Goal: Information Seeking & Learning: Learn about a topic

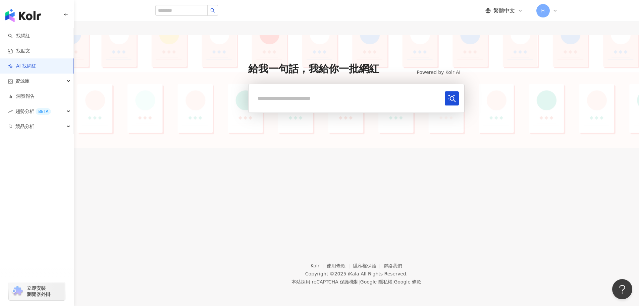
click at [335, 95] on input "text" at bounding box center [348, 98] width 188 height 14
type input "********"
drag, startPoint x: 335, startPoint y: 95, endPoint x: 219, endPoint y: 91, distance: 116.8
click at [219, 91] on div "給我一句話，我給你一批網紅 Powered by Kolr AI ******** 使用的還習慣嗎？ 回饋給我們" at bounding box center [356, 91] width 565 height 113
drag, startPoint x: 39, startPoint y: 37, endPoint x: 45, endPoint y: 36, distance: 6.1
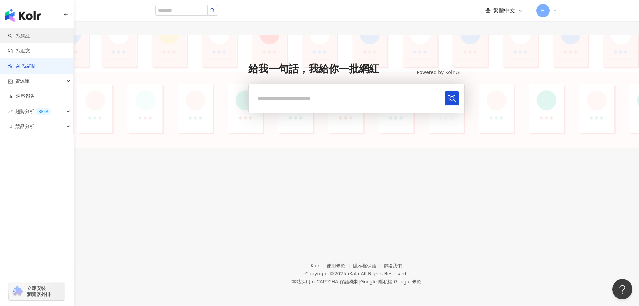
click at [30, 37] on link "找網紅" at bounding box center [19, 36] width 22 height 7
click at [174, 12] on div "繁體中文 H" at bounding box center [356, 10] width 402 height 21
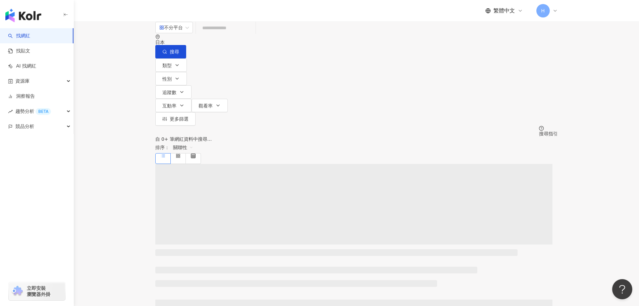
click at [244, 34] on input "search" at bounding box center [226, 27] width 54 height 13
paste input "********"
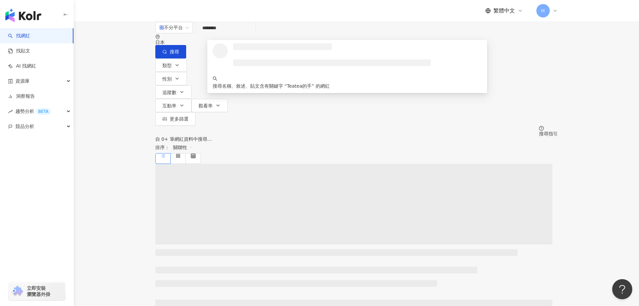
type input "********"
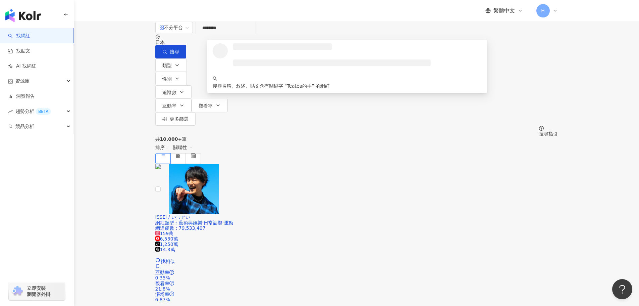
click at [502, 41] on div "日本" at bounding box center [356, 42] width 402 height 5
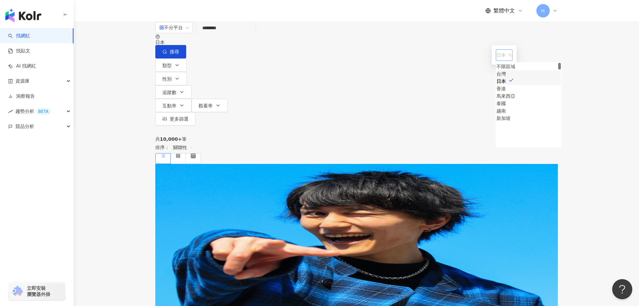
click at [496, 77] on div "台灣" at bounding box center [500, 73] width 9 height 7
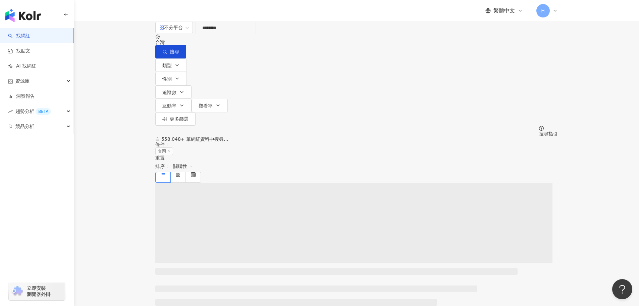
click at [253, 34] on input "********" at bounding box center [226, 27] width 54 height 13
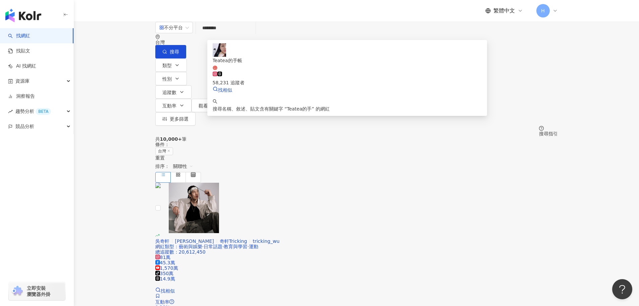
click at [371, 58] on span "Teatea的手帳" at bounding box center [347, 64] width 269 height 14
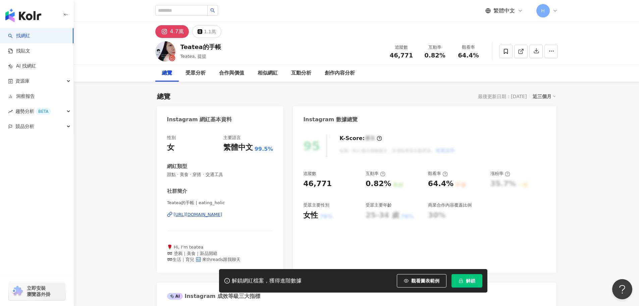
click at [466, 281] on span "解鎖" at bounding box center [470, 280] width 9 height 5
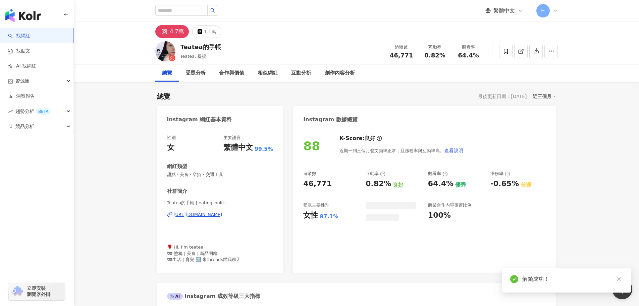
click at [434, 69] on div "總覽 受眾分析 合作與價值 相似網紅 互動分析 創作內容分析" at bounding box center [356, 73] width 402 height 17
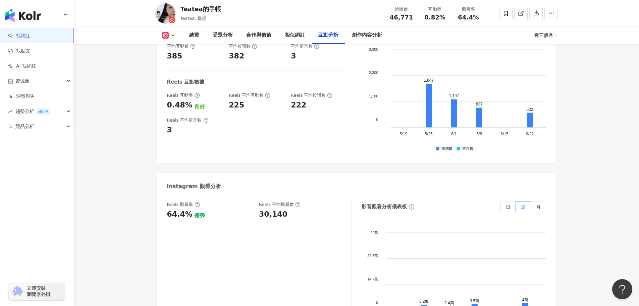
scroll to position [1408, 0]
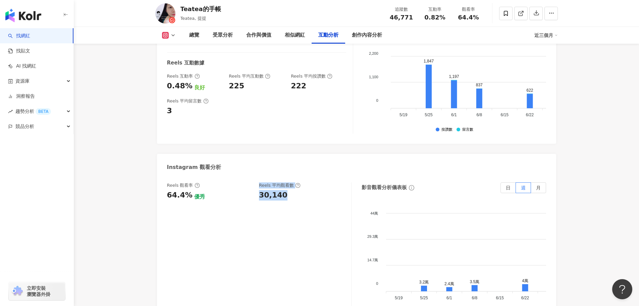
drag, startPoint x: 287, startPoint y: 195, endPoint x: 251, endPoint y: 195, distance: 35.9
click at [251, 195] on div "Reels 觀看率 64.4% 優秀 Reels 平均觀看數 30,140" at bounding box center [255, 191] width 177 height 18
click at [278, 199] on div "30,140" at bounding box center [273, 195] width 29 height 10
drag, startPoint x: 281, startPoint y: 199, endPoint x: 259, endPoint y: 199, distance: 22.1
click at [259, 199] on div "Reels 觀看率 64.4% 優秀 Reels 平均觀看數 30,140" at bounding box center [255, 191] width 177 height 18
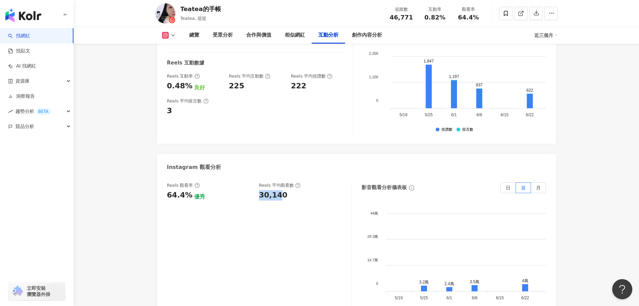
click at [260, 199] on div "30,140" at bounding box center [273, 195] width 29 height 10
drag, startPoint x: 260, startPoint y: 197, endPoint x: 286, endPoint y: 197, distance: 26.2
click at [286, 197] on div "30,140" at bounding box center [302, 195] width 86 height 10
copy div "30,140"
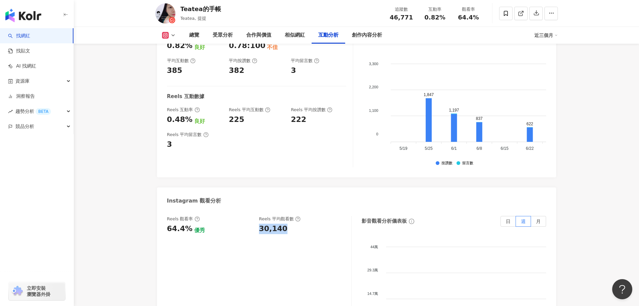
scroll to position [1442, 0]
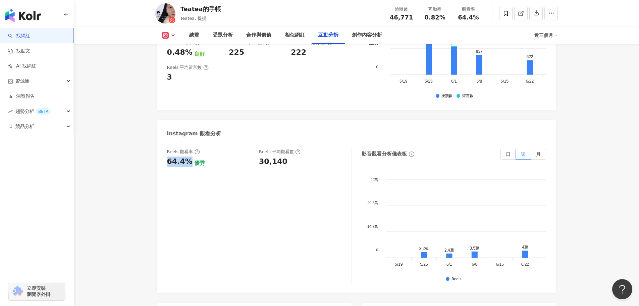
drag, startPoint x: 189, startPoint y: 163, endPoint x: 165, endPoint y: 163, distance: 23.5
click at [165, 163] on div "Reels 觀看率 64.4% 優秀 Reels 平均觀看數 30,140 影音觀看分析儀表板 日 週 月 44萬 44萬 29.3萬 29.3萬 14.7萬…" at bounding box center [356, 217] width 399 height 151
copy div "64.4%"
drag, startPoint x: 425, startPoint y: 19, endPoint x: 469, endPoint y: 16, distance: 44.3
click at [467, 16] on div "追蹤數 46,771 互動率 0.82% 觀看率 64.4%" at bounding box center [435, 13] width 101 height 20
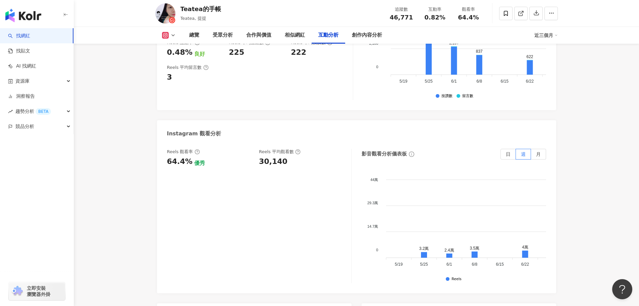
click at [474, 19] on span "64.4%" at bounding box center [468, 17] width 21 height 7
drag, startPoint x: 447, startPoint y: 17, endPoint x: 427, endPoint y: 17, distance: 20.5
click at [427, 17] on div "0.82%" at bounding box center [434, 17] width 25 height 7
copy span "0.82%"
drag, startPoint x: 285, startPoint y: 167, endPoint x: 258, endPoint y: 166, distance: 27.2
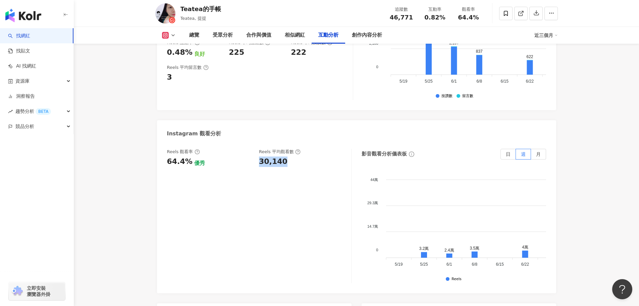
click at [258, 166] on div "Reels 觀看率 64.4% 優秀 Reels 平均觀看數 30,140" at bounding box center [255, 158] width 177 height 18
copy div "30,140"
drag, startPoint x: 389, startPoint y: 17, endPoint x: 413, endPoint y: 18, distance: 23.8
click at [413, 18] on div "46,771" at bounding box center [401, 17] width 25 height 7
copy span "46,771"
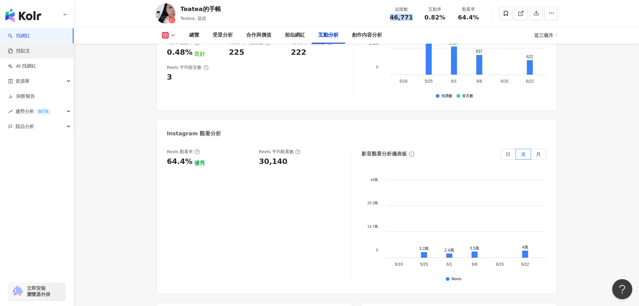
click at [29, 52] on link "找貼文" at bounding box center [19, 51] width 22 height 7
click at [30, 49] on link "找貼文" at bounding box center [19, 51] width 22 height 7
click at [28, 54] on link "找貼文" at bounding box center [19, 51] width 22 height 7
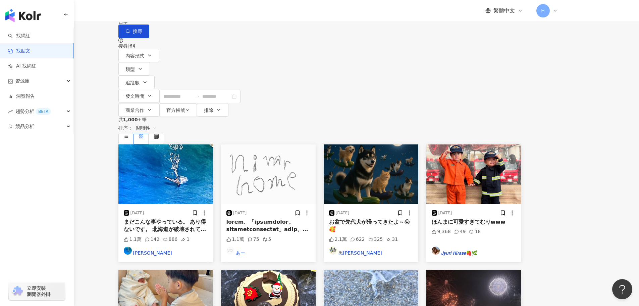
click at [505, 24] on div "日本" at bounding box center [319, 21] width 402 height 5
click at [469, 56] on div "台灣" at bounding box center [463, 52] width 9 height 7
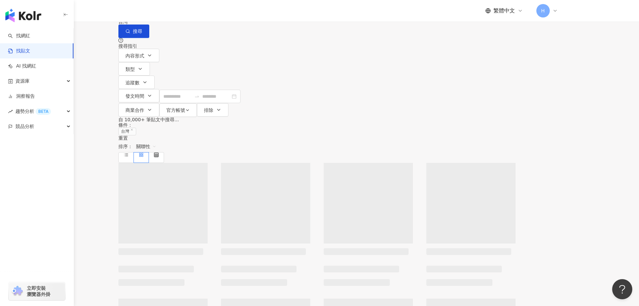
click at [223, 14] on input "search" at bounding box center [192, 7] width 61 height 14
paste input "*****"
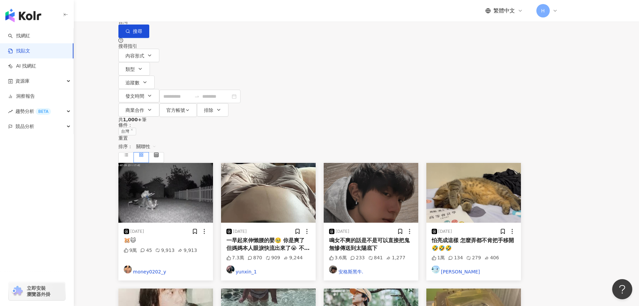
click at [152, 12] on span "不分平台" at bounding box center [137, 7] width 30 height 11
click at [190, 72] on div "Instagram" at bounding box center [180, 68] width 34 height 7
click at [216, 14] on input "*****" at bounding box center [192, 7] width 61 height 14
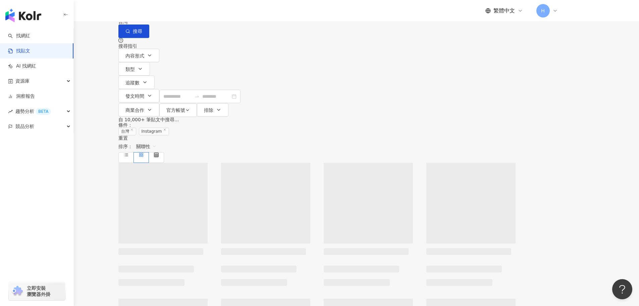
click at [220, 14] on input "*****" at bounding box center [197, 7] width 61 height 14
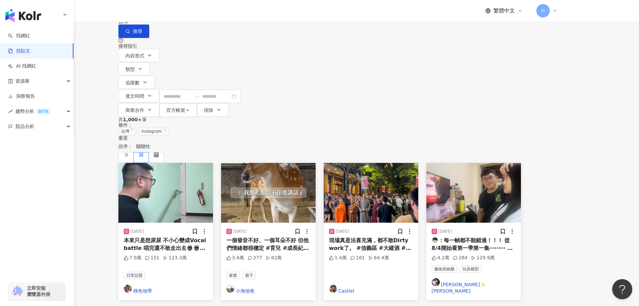
click at [228, 14] on input "****" at bounding box center [197, 7] width 61 height 14
type input "****"
click at [150, 73] on button "類型" at bounding box center [134, 68] width 32 height 13
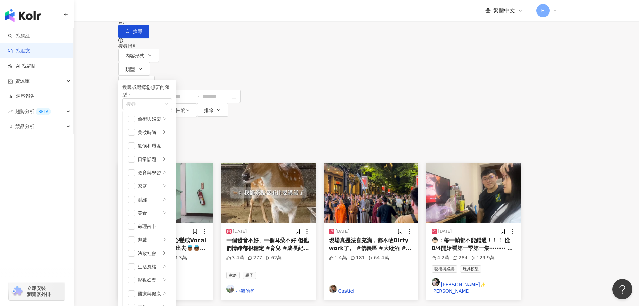
click at [226, 49] on div "搜尋指引" at bounding box center [319, 43] width 402 height 11
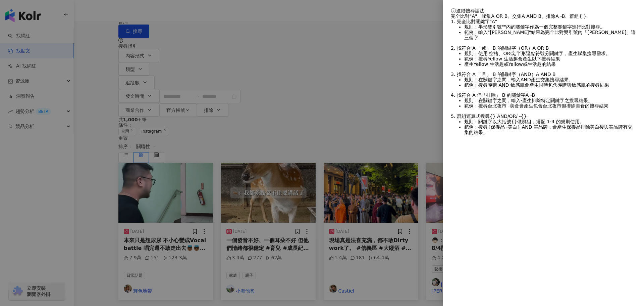
click at [174, 73] on div at bounding box center [322, 153] width 644 height 306
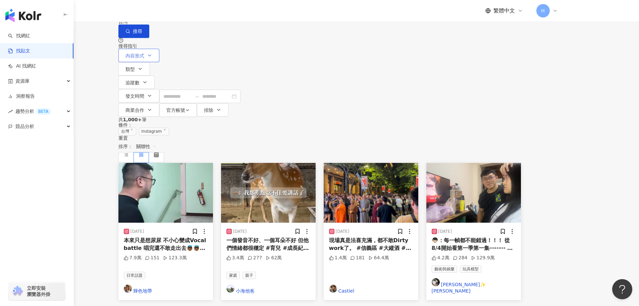
click at [159, 62] on button "內容形式" at bounding box center [138, 55] width 41 height 13
click at [206, 64] on span "Reels" at bounding box center [215, 59] width 18 height 7
click at [149, 38] on button "搜尋" at bounding box center [133, 30] width 31 height 13
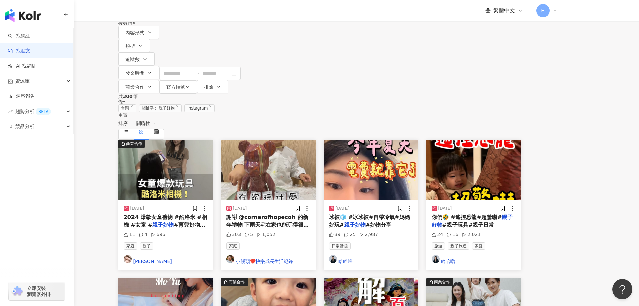
scroll to position [34, 0]
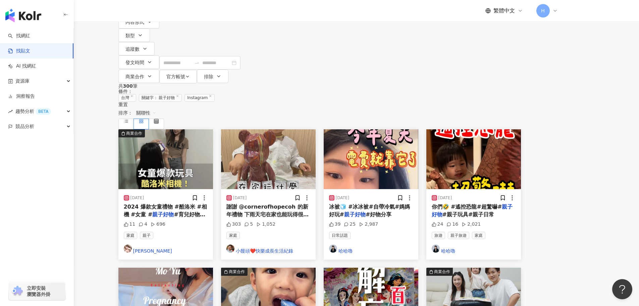
click at [583, 151] on main "Instagram **** 台灣 搜尋 搜尋指引 內容形式 類型 追蹤數 發文時間 商業合作 官方帳號 排除 不限 貼文 全部影音 Reels 非 Reel…" at bounding box center [319, 260] width 639 height 589
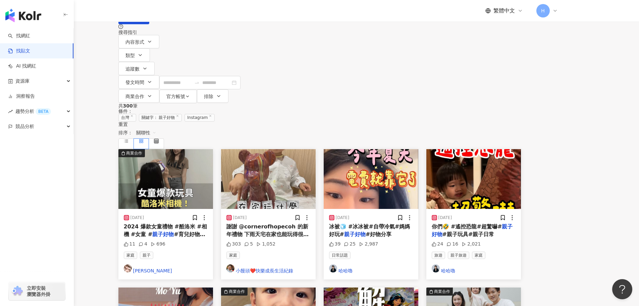
scroll to position [0, 0]
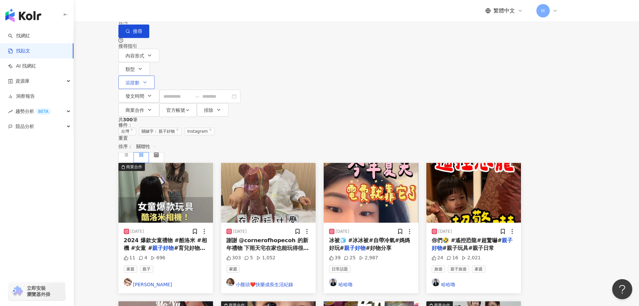
click at [148, 79] on icon "button" at bounding box center [144, 81] width 5 height 5
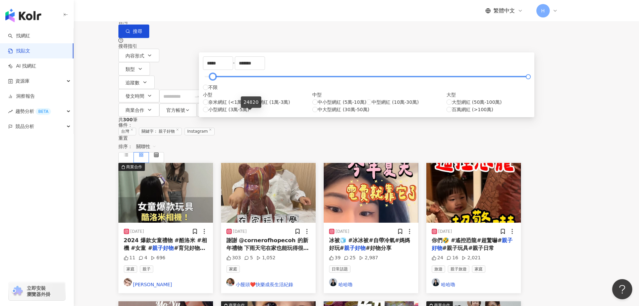
type input "*****"
click at [249, 78] on div at bounding box center [367, 76] width 324 height 4
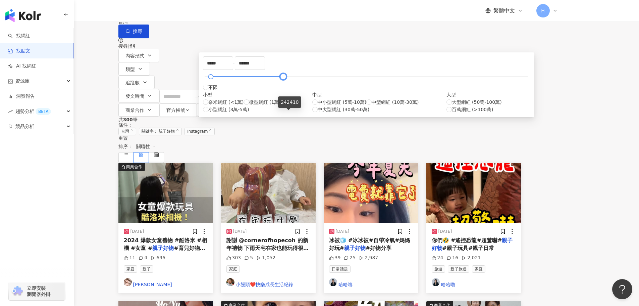
type input "******"
drag, startPoint x: 421, startPoint y: 114, endPoint x: 288, endPoint y: 114, distance: 132.5
click at [284, 78] on div at bounding box center [282, 77] width 4 height 4
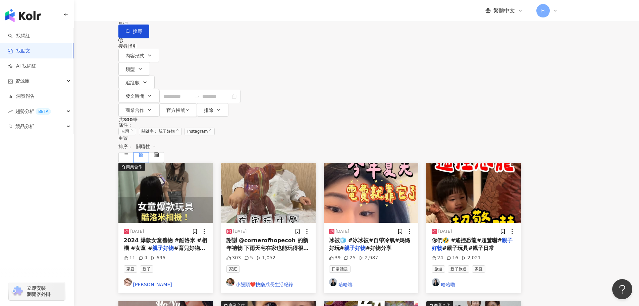
click at [486, 72] on div "內容形式 類型 追蹤數 發文時間 商業合作 官方帳號 排除 不限 貼文 全部影音 Reels 非 Reels 影音 ***** - ****** 不限 小型 …" at bounding box center [319, 83] width 402 height 68
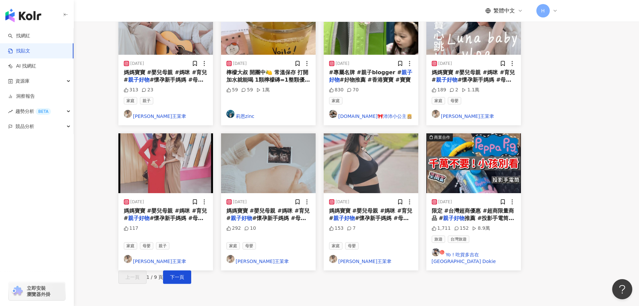
scroll to position [302, 0]
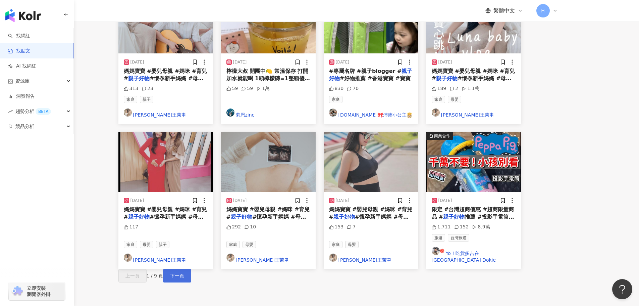
click at [191, 269] on button "下一頁" at bounding box center [177, 275] width 28 height 13
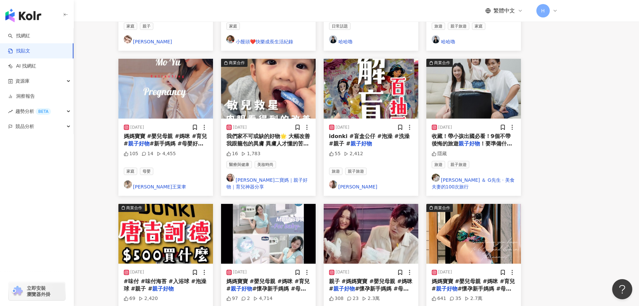
scroll to position [337, 0]
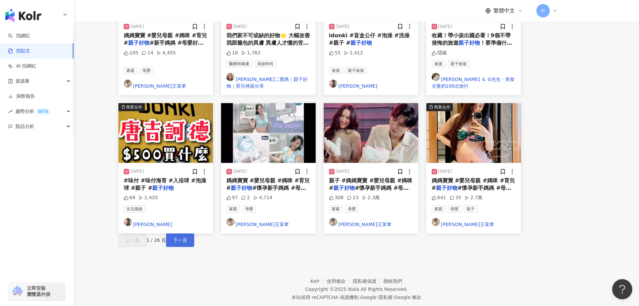
click at [187, 237] on span "下一頁" at bounding box center [180, 239] width 14 height 5
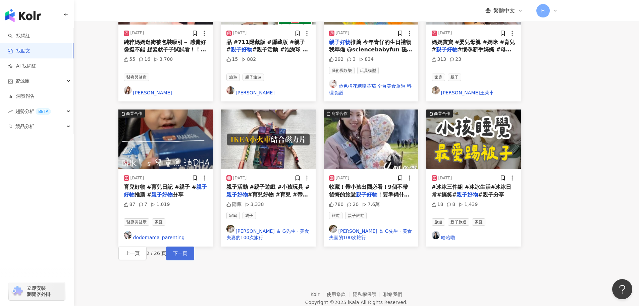
drag, startPoint x: 517, startPoint y: 225, endPoint x: 392, endPoint y: 206, distance: 126.5
click at [517, 225] on div "2025/3/20 辨識時間♡ #育兒生活 #親子日常 # 親子好物 #育兒 #育兒好物 #時鐘 # 27 1 1,734 家庭 親子 乖乖-咪娜媽咪 商業合…" at bounding box center [319, 40] width 402 height 440
click at [194, 246] on button "下一頁" at bounding box center [180, 252] width 28 height 13
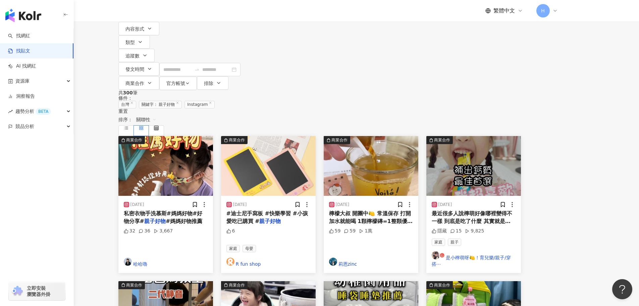
scroll to position [0, 0]
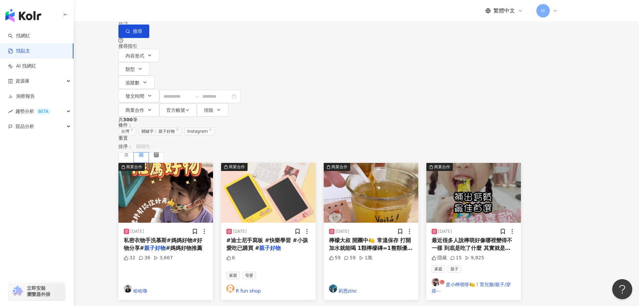
click at [156, 141] on span "關聯性" at bounding box center [146, 146] width 20 height 11
click at [521, 136] on div "觀看數" at bounding box center [517, 135] width 19 height 7
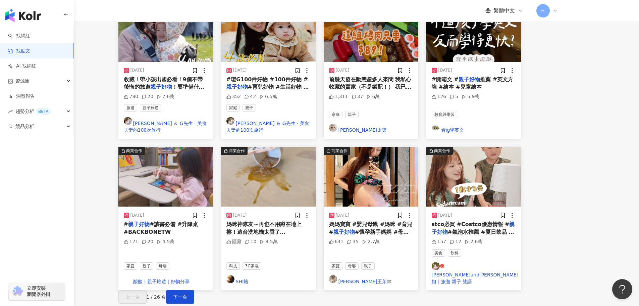
scroll to position [302, 0]
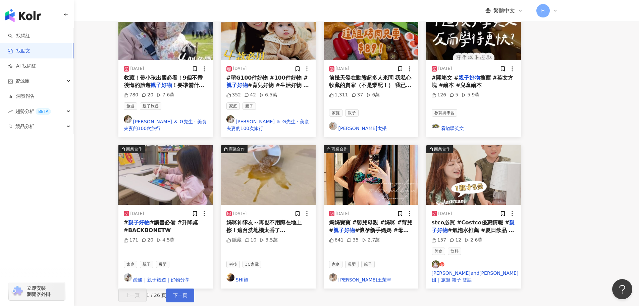
click at [187, 292] on span "下一頁" at bounding box center [180, 294] width 14 height 5
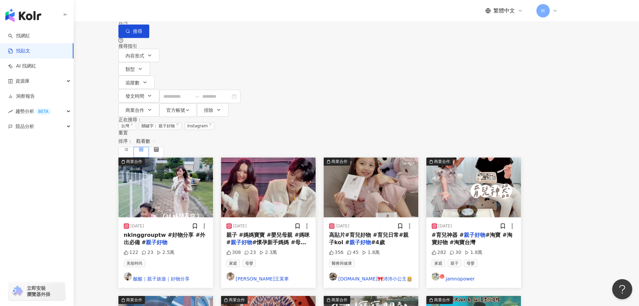
scroll to position [268, 0]
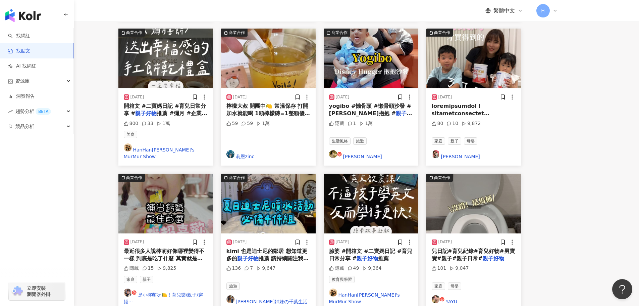
scroll to position [337, 0]
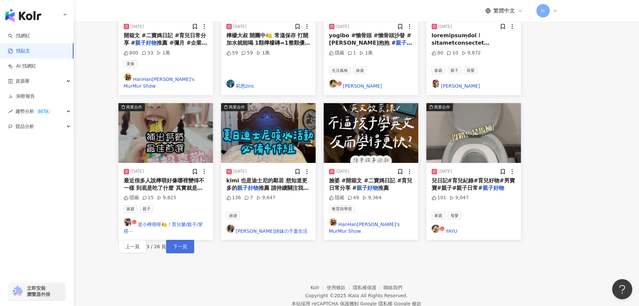
click at [187, 243] on span "下一頁" at bounding box center [180, 245] width 14 height 5
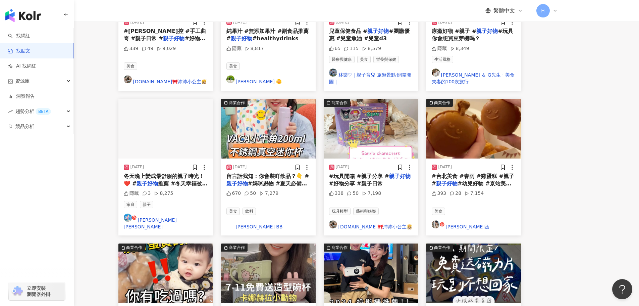
scroll to position [0, 0]
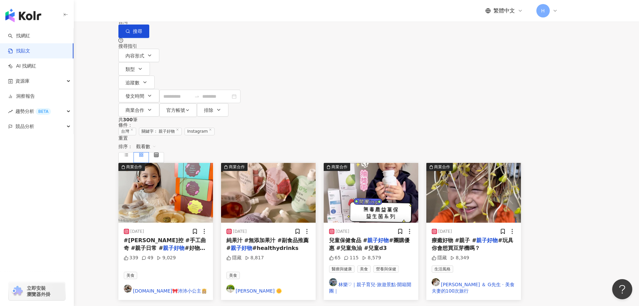
drag, startPoint x: 229, startPoint y: 41, endPoint x: 250, endPoint y: 41, distance: 20.8
click at [228, 14] on input "****" at bounding box center [197, 7] width 61 height 14
type input "*"
click at [149, 35] on button "搜尋" at bounding box center [133, 30] width 31 height 13
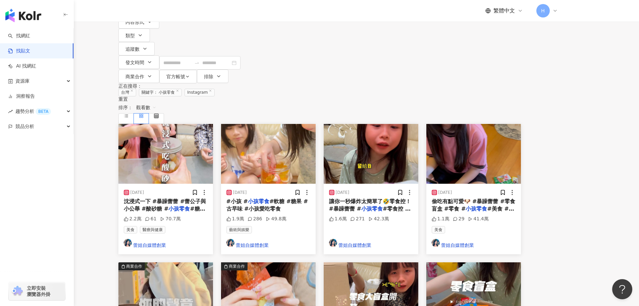
scroll to position [101, 0]
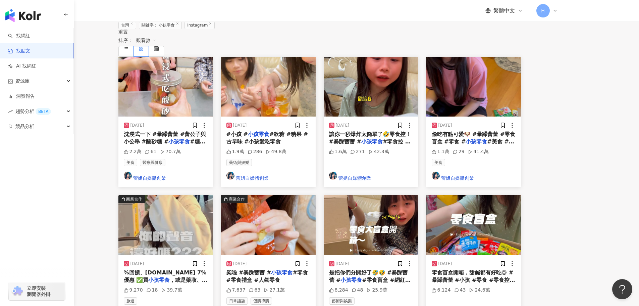
click at [534, 162] on div "正在搜尋 ： 台灣 關鍵字： 小孩零食 Instagram 重置 排序： 觀看數 2024/1/18 沈浸式一下 #暴躁蕾蕾 #蕾公子與小公舉 #酸砂糖 # …" at bounding box center [319, 249] width 429 height 467
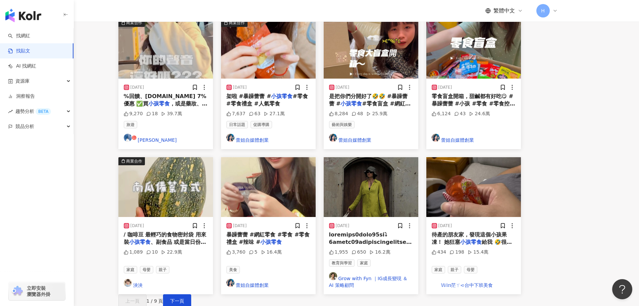
scroll to position [268, 0]
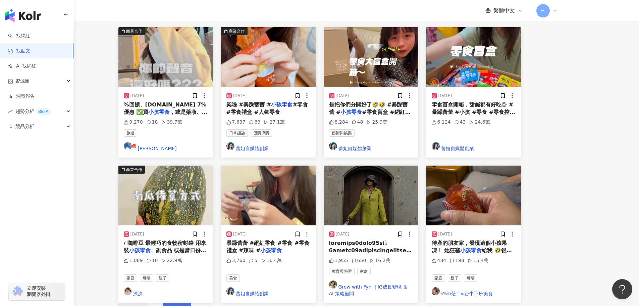
click at [184, 305] on span "下一頁" at bounding box center [177, 308] width 14 height 5
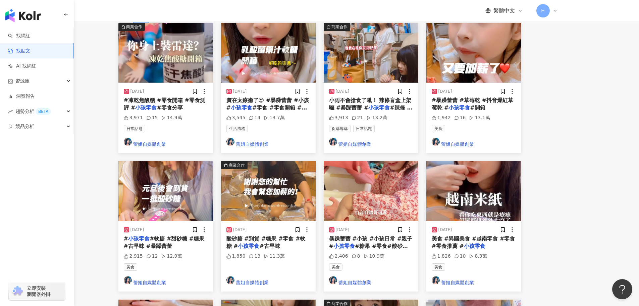
scroll to position [235, 0]
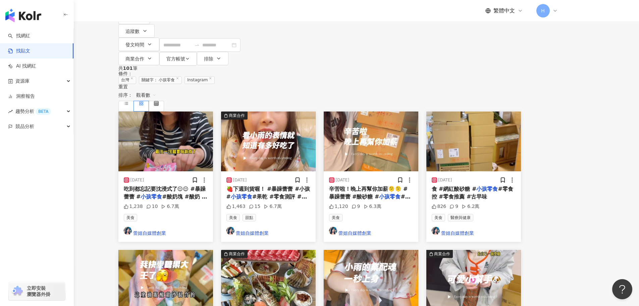
scroll to position [0, 0]
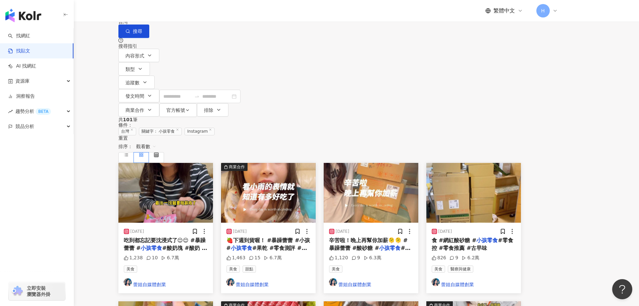
click at [227, 14] on input "****" at bounding box center [197, 7] width 61 height 14
click at [228, 14] on input "**" at bounding box center [197, 7] width 61 height 14
type input "**"
click at [143, 71] on icon "button" at bounding box center [139, 68] width 5 height 5
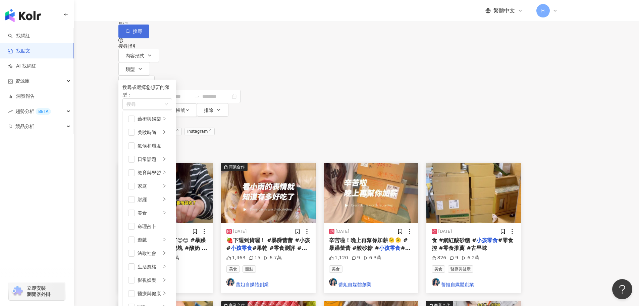
click at [130, 34] on icon "button" at bounding box center [127, 31] width 5 height 5
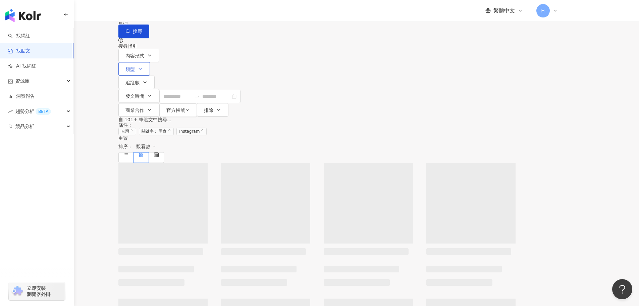
click at [150, 75] on button "類型" at bounding box center [134, 68] width 32 height 13
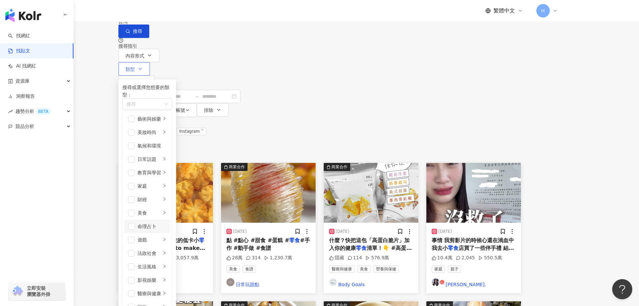
click at [170, 219] on li "命理占卜" at bounding box center [147, 225] width 46 height 13
click at [135, 223] on span "button" at bounding box center [131, 226] width 7 height 7
click at [135, 182] on span "button" at bounding box center [131, 185] width 7 height 7
click at [161, 182] on div "家庭" at bounding box center [148, 185] width 23 height 7
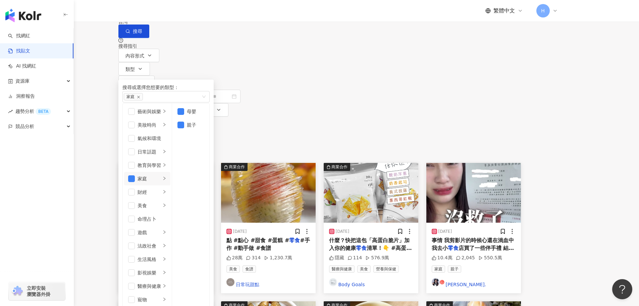
click at [465, 62] on div "Instagram ** 台灣 搜尋 searchOperator 插入語法 完全符合 "" 聯集 OR 交集 AND 排除 - 群組 {} 搜尋指引 內容形…" at bounding box center [319, 58] width 429 height 117
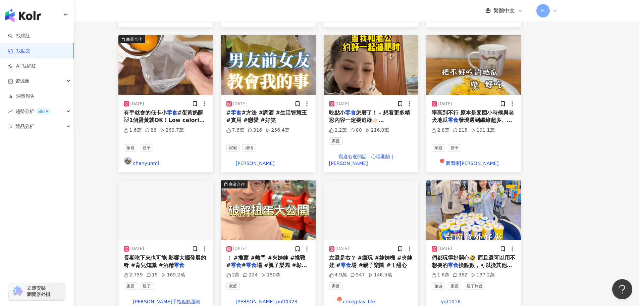
scroll to position [268, 0]
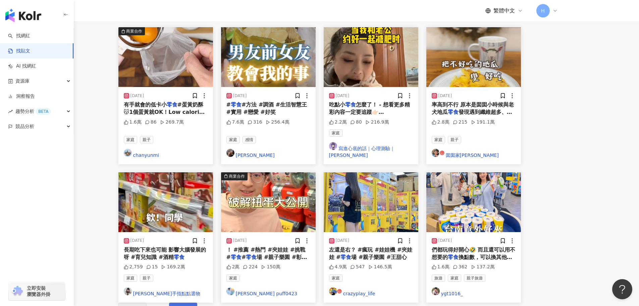
click at [190, 305] on span "下一頁" at bounding box center [183, 308] width 14 height 5
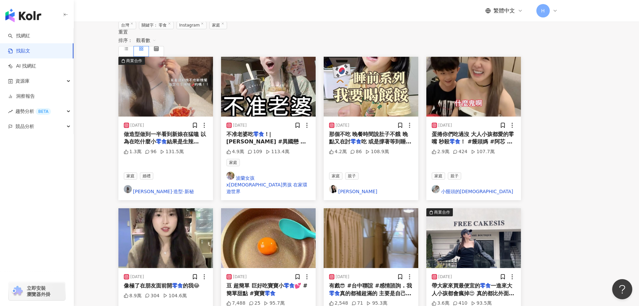
scroll to position [0, 0]
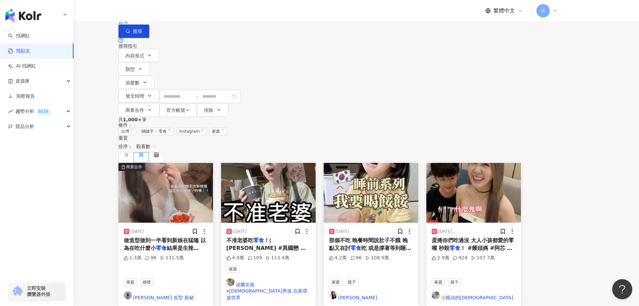
drag, startPoint x: 390, startPoint y: 234, endPoint x: 603, endPoint y: 195, distance: 216.1
click at [603, 195] on main "Instagram ** 台灣 搜尋 searchOperator 插入語法 完全符合 "" 聯集 OR 交集 AND 排除 - 群組 {} 搜尋指引 內容形…" at bounding box center [319, 298] width 639 height 596
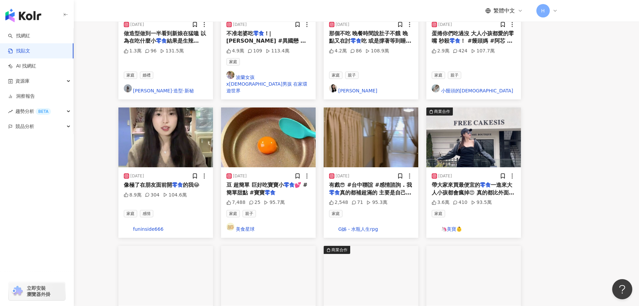
scroll to position [337, 0]
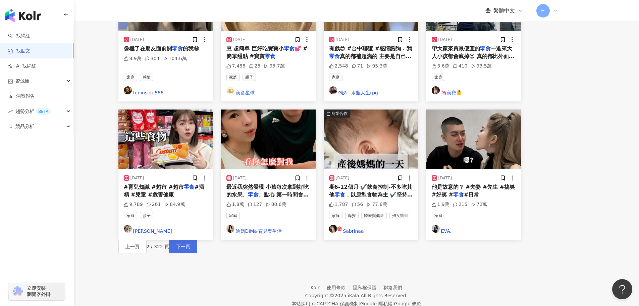
click at [197, 239] on button "下一頁" at bounding box center [183, 245] width 28 height 13
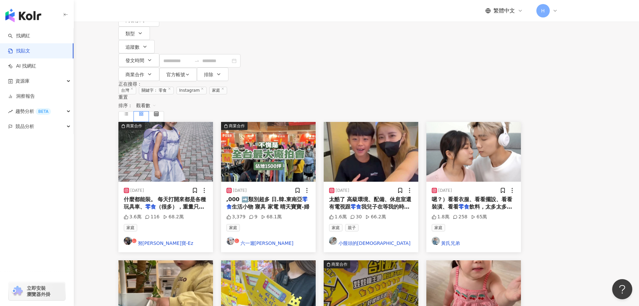
scroll to position [237, 0]
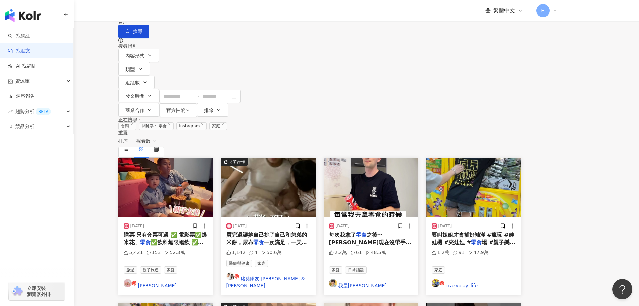
scroll to position [337, 0]
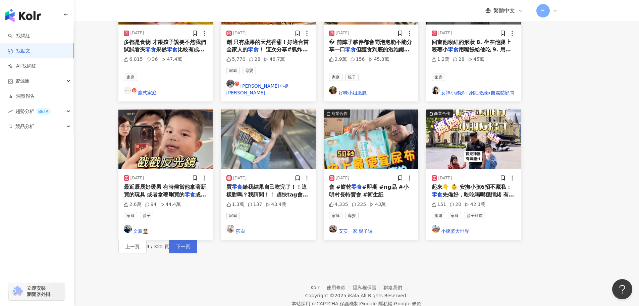
click at [197, 239] on button "下一頁" at bounding box center [183, 245] width 28 height 13
click at [190, 243] on span "下一頁" at bounding box center [183, 245] width 14 height 5
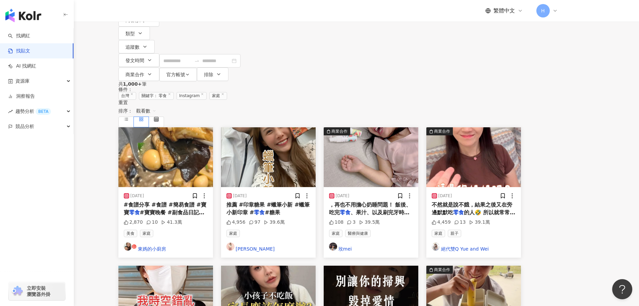
scroll to position [237, 0]
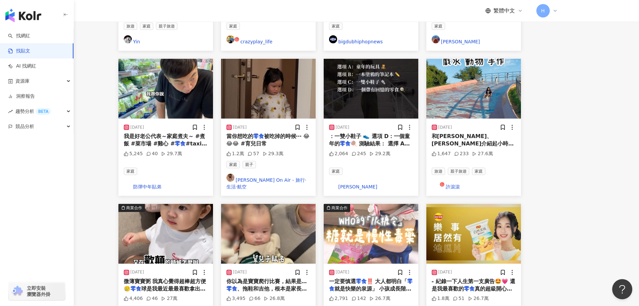
scroll to position [270, 0]
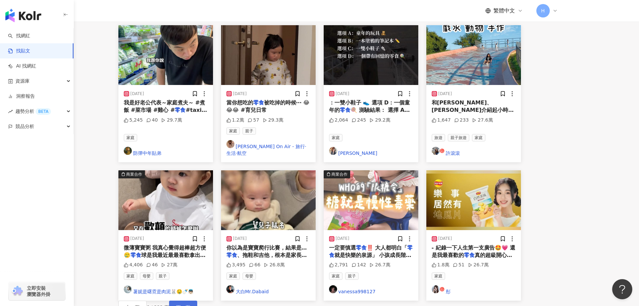
click at [197, 300] on button "下一頁" at bounding box center [183, 306] width 28 height 13
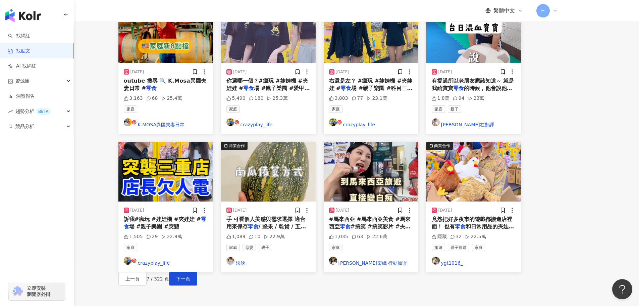
scroll to position [337, 0]
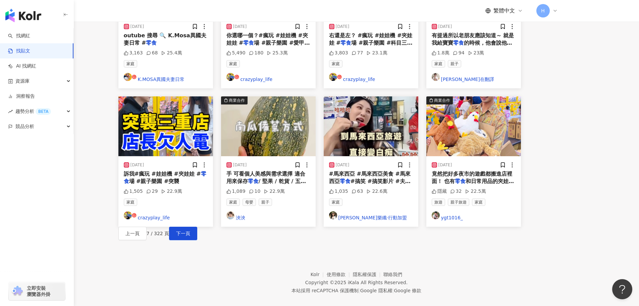
click at [370, 226] on div "上一頁 7 / 322 頁 下一頁" at bounding box center [319, 232] width 402 height 13
click at [190, 230] on span "下一頁" at bounding box center [183, 232] width 14 height 5
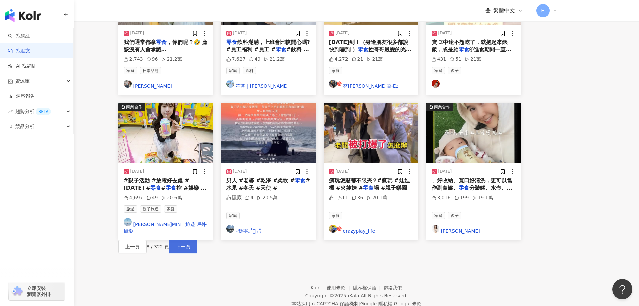
click at [197, 239] on button "下一頁" at bounding box center [183, 245] width 28 height 13
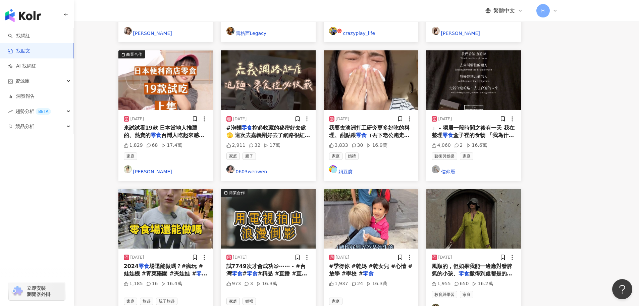
scroll to position [302, 0]
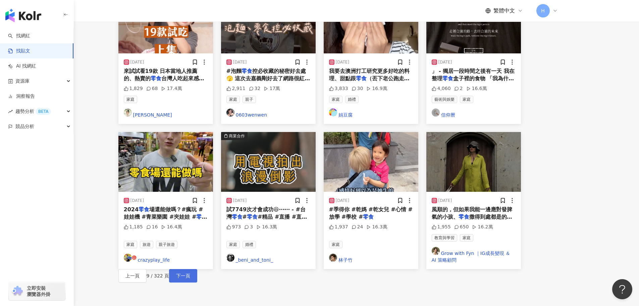
click at [190, 273] on span "下一頁" at bounding box center [183, 275] width 14 height 5
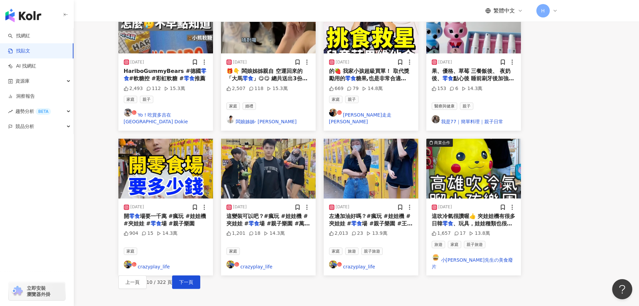
click at [370, 275] on div "上一頁 10 / 322 頁 下一頁" at bounding box center [319, 281] width 402 height 13
click at [193, 279] on span "下一頁" at bounding box center [186, 281] width 14 height 5
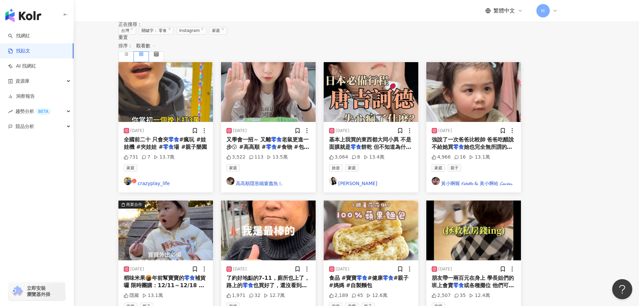
scroll to position [235, 0]
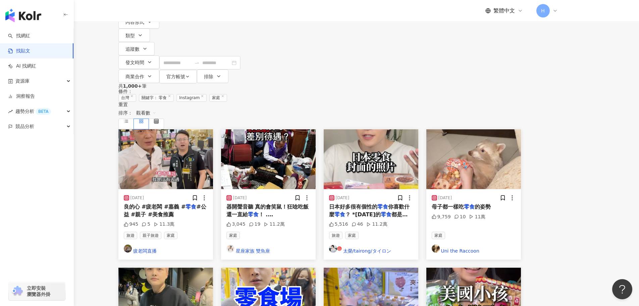
scroll to position [302, 0]
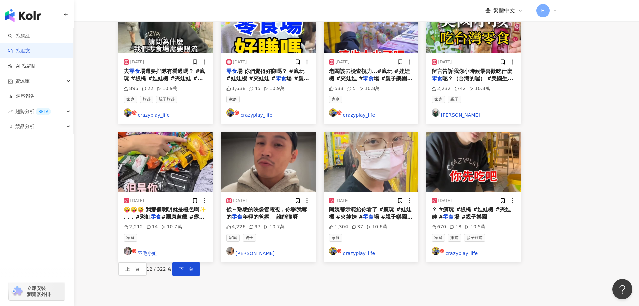
click at [387, 253] on div "2024/11/5 良的心 #疲老闆 #嘉義 # 零食 #公益 #親子 #美食推薦 945 5 11.3萬 旅遊 親子旅遊 家庭 疲老闆直播 2024/12/…" at bounding box center [319, 65] width 402 height 420
click at [193, 266] on span "下一頁" at bounding box center [186, 268] width 14 height 5
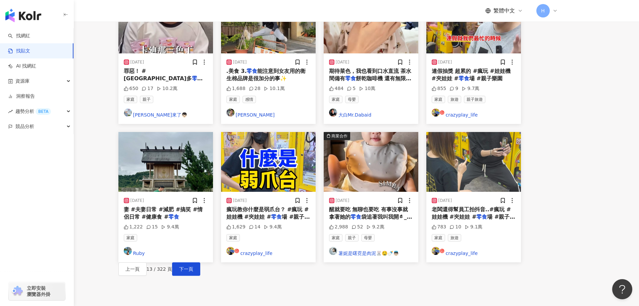
click at [504, 262] on div "商業合作 2023/9/8 ，買吃的讓他心情變好?!，晚上想吃點宵夜 零食 、寶寶臨時沒有尿布，點完之後30分鐘 3,712 29 10.5萬 家庭 母嬰 k…" at bounding box center [319, 65] width 402 height 420
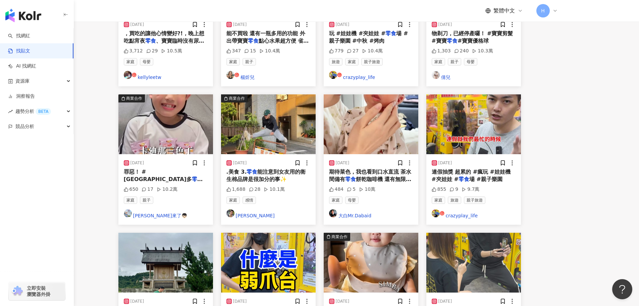
scroll to position [337, 0]
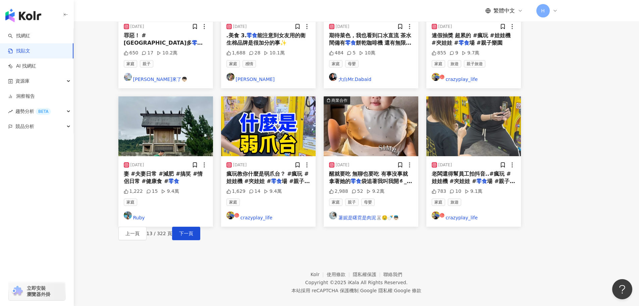
click at [270, 275] on footer "Kolr 使用條款 隱私權保護 聯絡我們 Copyright © 2025 iKala All Rights Reserved. 本站採用 reCAPTCHA…" at bounding box center [356, 277] width 565 height 74
click at [193, 230] on span "下一頁" at bounding box center [186, 232] width 14 height 5
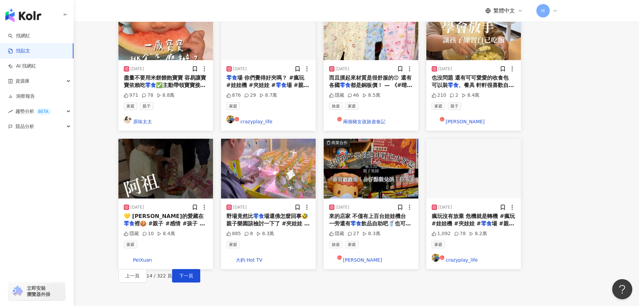
scroll to position [335, 0]
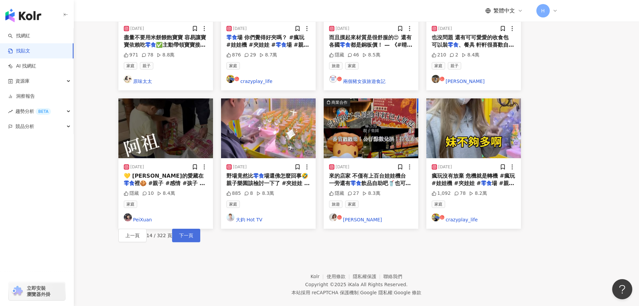
click at [200, 228] on button "下一頁" at bounding box center [186, 234] width 28 height 13
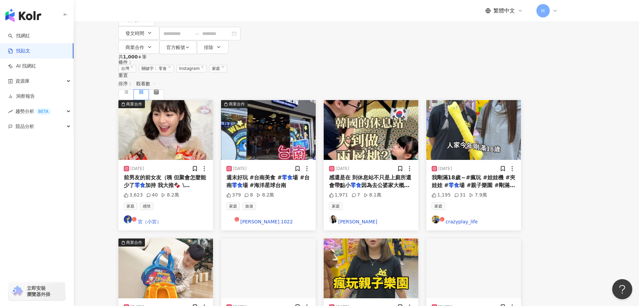
scroll to position [0, 0]
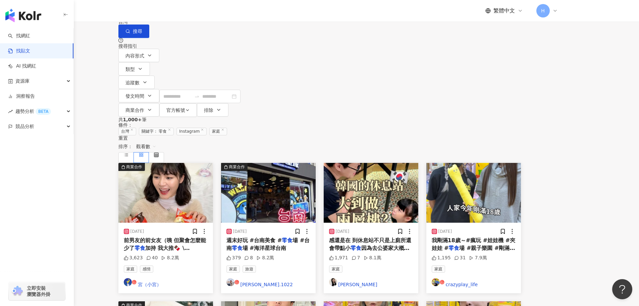
click at [228, 14] on input "**" at bounding box center [197, 7] width 61 height 14
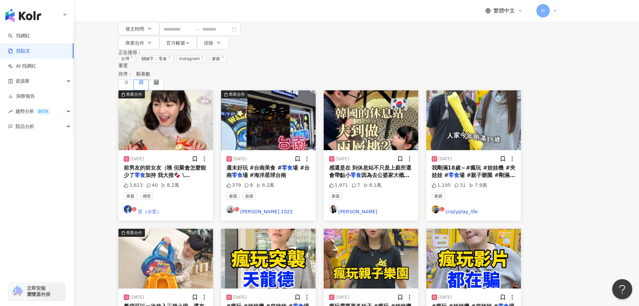
click at [622, 164] on main "Instagram 零食 ** 台灣 搜尋 searchOperator 插入語法 完全符合 "" 聯集 OR 交集 AND 排除 - 群組 {} 搜尋指引 …" at bounding box center [319, 221] width 639 height 577
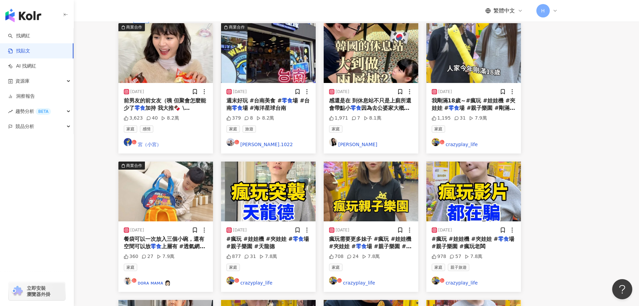
scroll to position [335, 0]
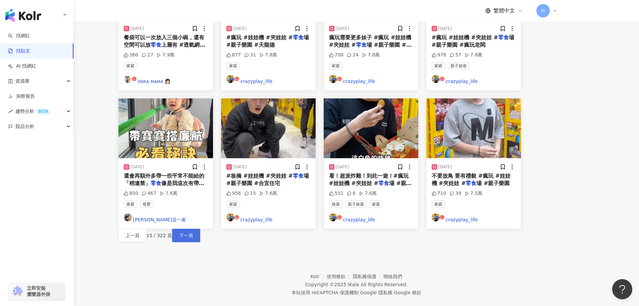
click at [193, 232] on span "下一頁" at bounding box center [186, 234] width 14 height 5
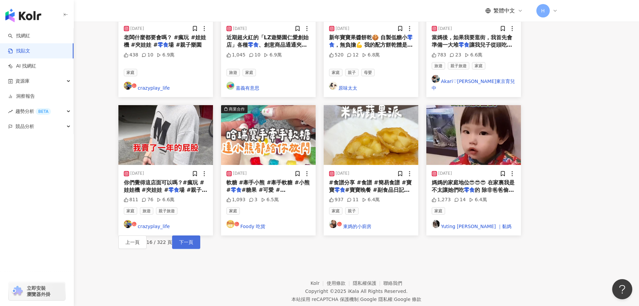
click at [193, 239] on span "下一頁" at bounding box center [186, 241] width 14 height 5
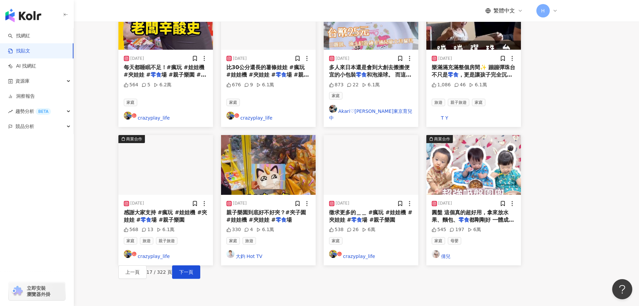
scroll to position [337, 0]
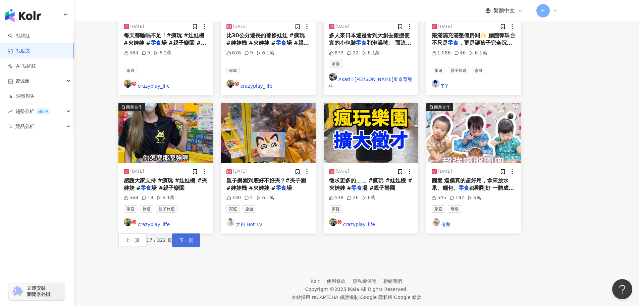
click at [193, 237] on span "下一頁" at bounding box center [186, 239] width 14 height 5
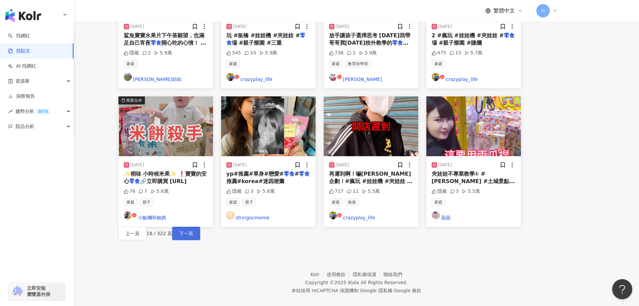
click at [193, 230] on span "下一頁" at bounding box center [186, 232] width 14 height 5
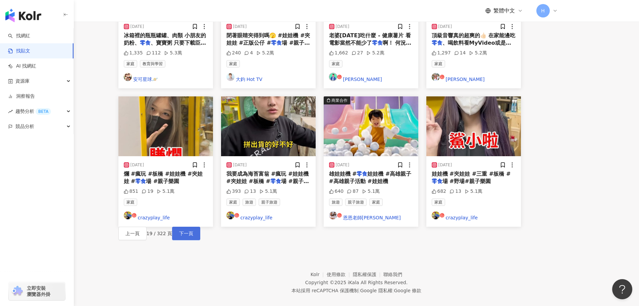
click at [193, 230] on span "下一頁" at bounding box center [186, 232] width 14 height 5
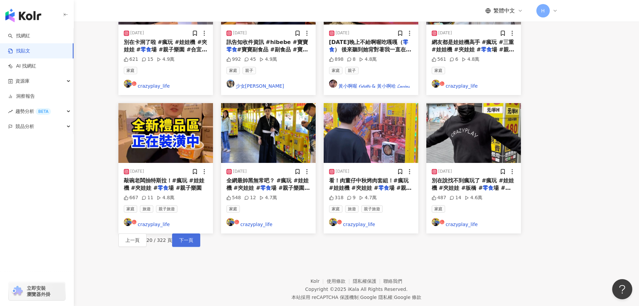
click at [200, 233] on button "下一頁" at bounding box center [186, 239] width 28 height 13
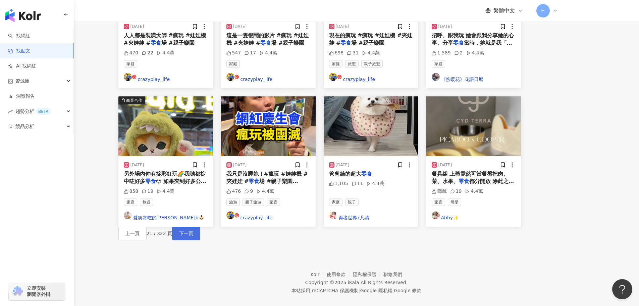
click at [193, 230] on span "下一頁" at bounding box center [186, 232] width 14 height 5
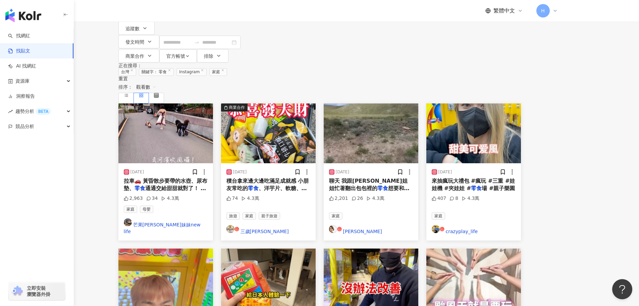
scroll to position [0, 0]
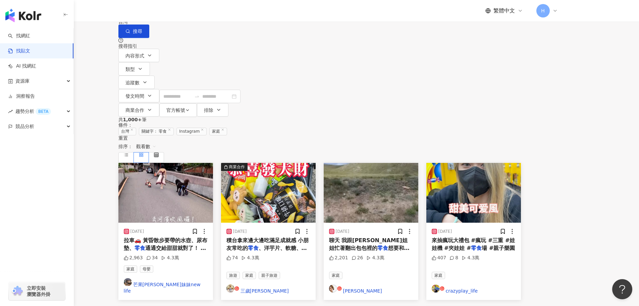
click at [598, 176] on main "Instagram ** 台灣 搜尋 searchOperator 插入語法 完全符合 "" 聯集 OR 交集 AND 排除 - 群組 {} 搜尋指引 內容形…" at bounding box center [319, 294] width 639 height 589
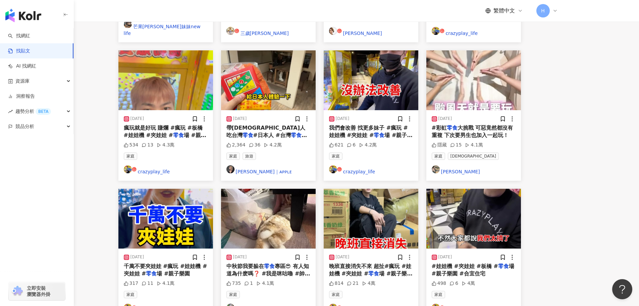
scroll to position [268, 0]
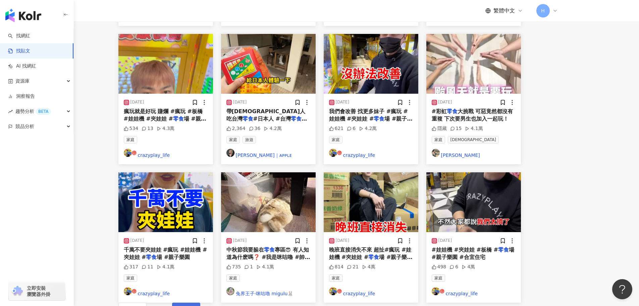
click at [193, 305] on span "下一頁" at bounding box center [186, 308] width 14 height 5
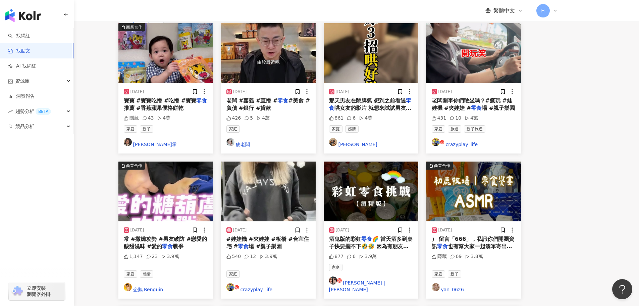
scroll to position [0, 0]
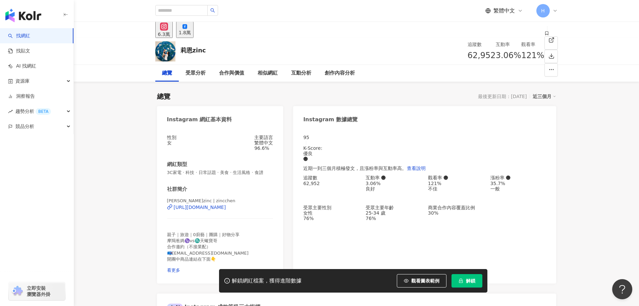
click at [470, 283] on span "解鎖" at bounding box center [470, 280] width 9 height 5
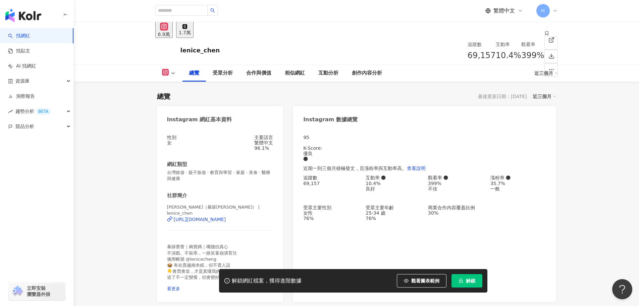
scroll to position [34, 0]
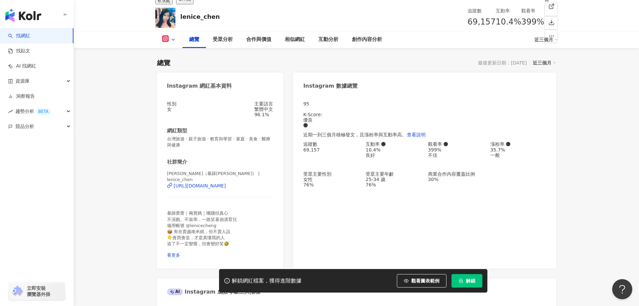
click at [470, 281] on span "解鎖" at bounding box center [470, 280] width 9 height 5
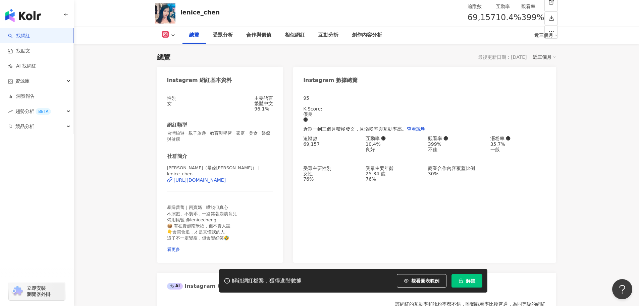
scroll to position [0, 0]
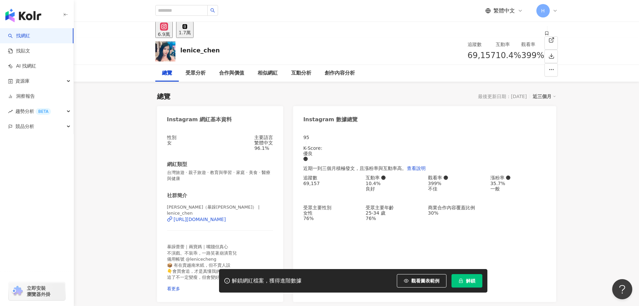
click at [475, 281] on span "解鎖" at bounding box center [470, 280] width 9 height 5
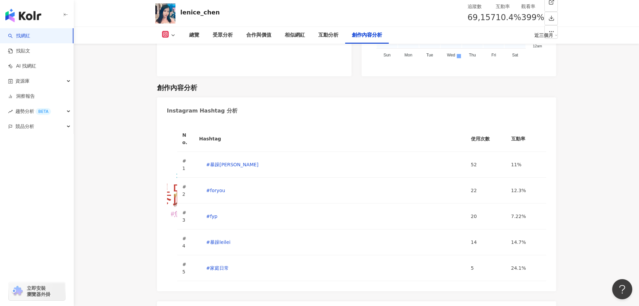
scroll to position [2336, 0]
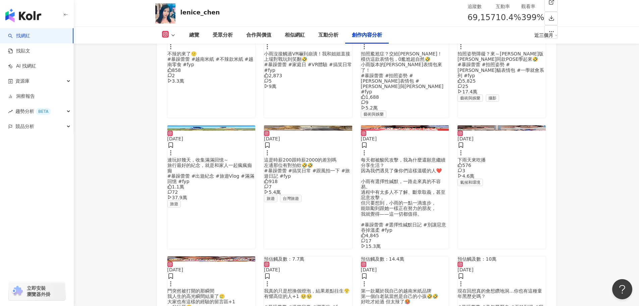
scroll to position [2638, 0]
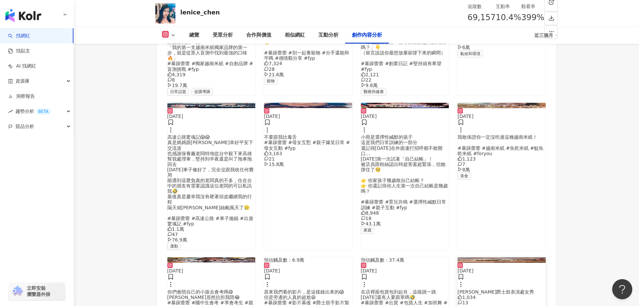
scroll to position [3041, 0]
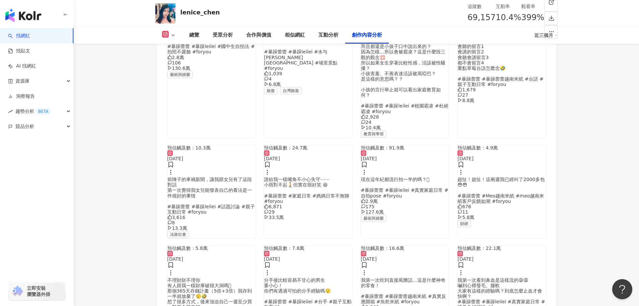
scroll to position [3436, 0]
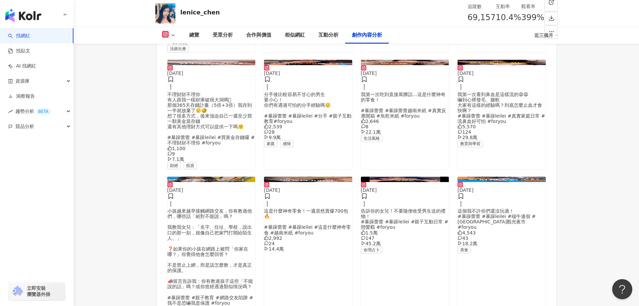
scroll to position [3780, 0]
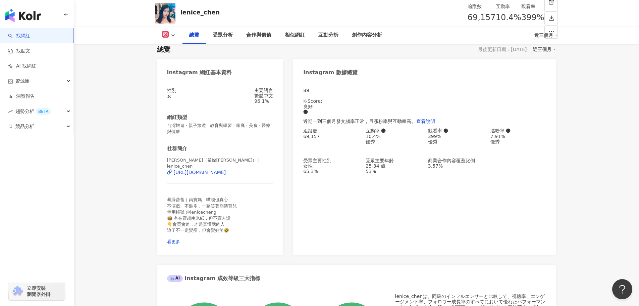
scroll to position [0, 0]
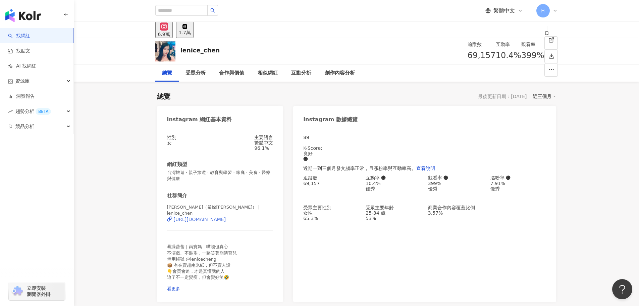
click at [226, 221] on div "[URL][DOMAIN_NAME]" at bounding box center [200, 218] width 52 height 5
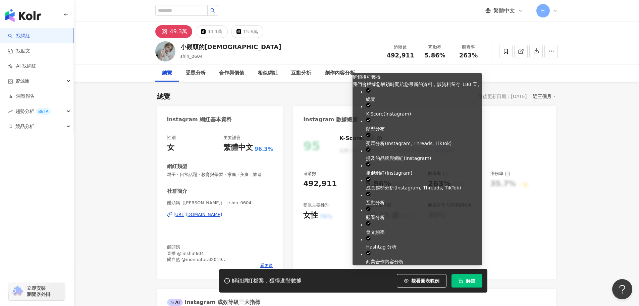
click at [463, 281] on button "解鎖" at bounding box center [466, 280] width 31 height 13
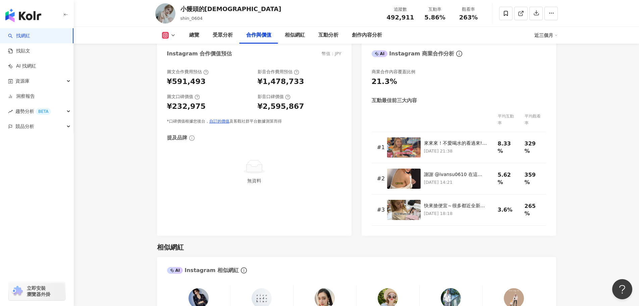
scroll to position [905, 0]
